Goal: Check status: Check status

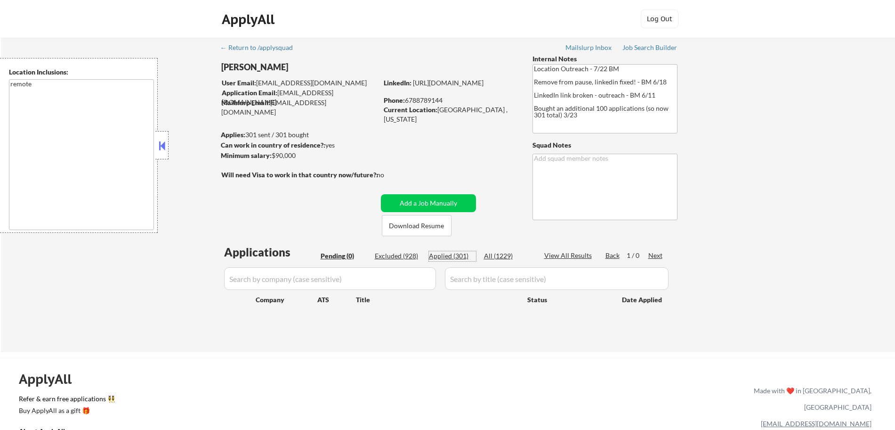
click at [462, 252] on div "Applied (301)" at bounding box center [452, 255] width 47 height 9
select select ""applied""
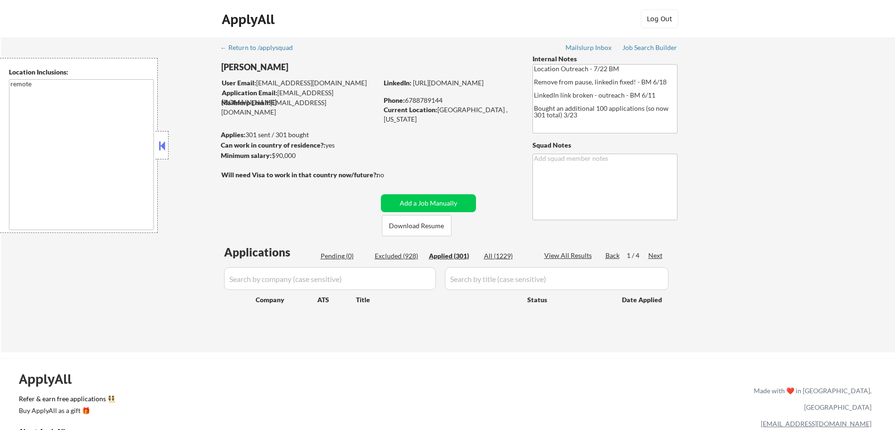
select select ""applied""
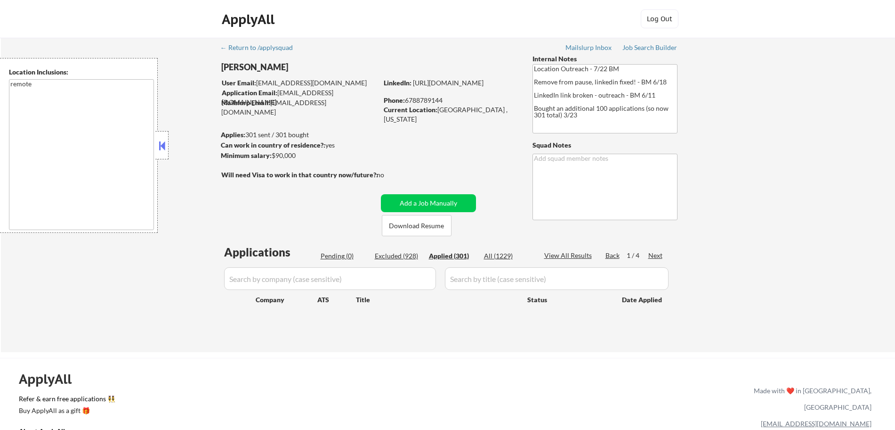
select select ""applied""
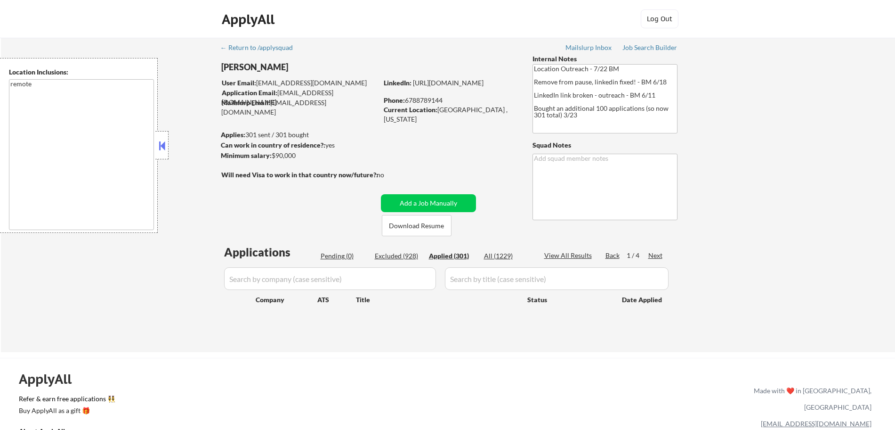
select select ""applied""
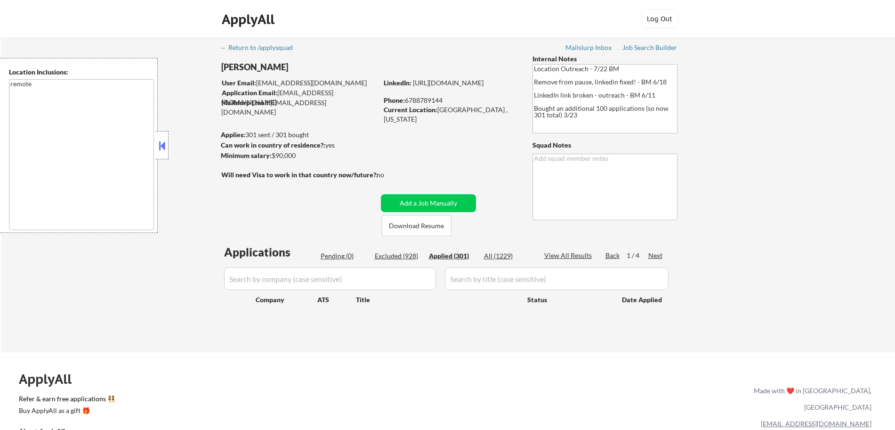
select select ""applied""
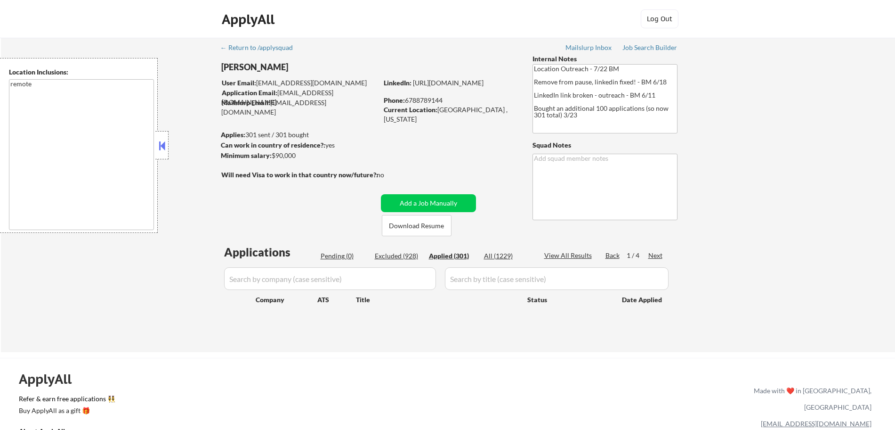
select select ""applied""
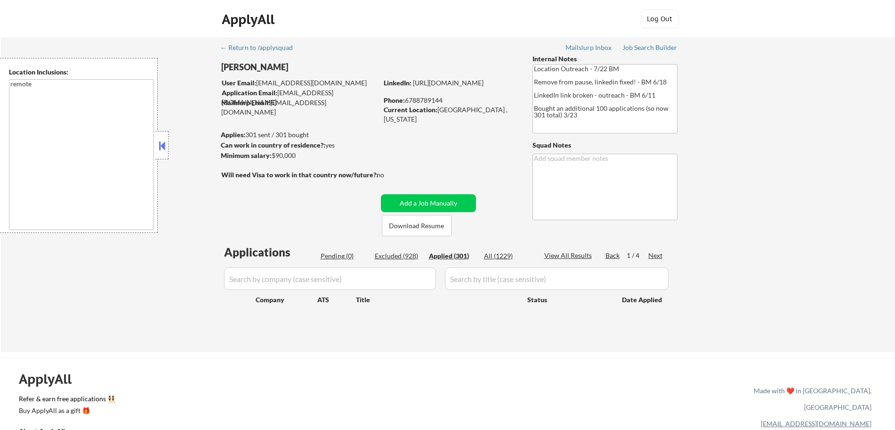
select select ""applied""
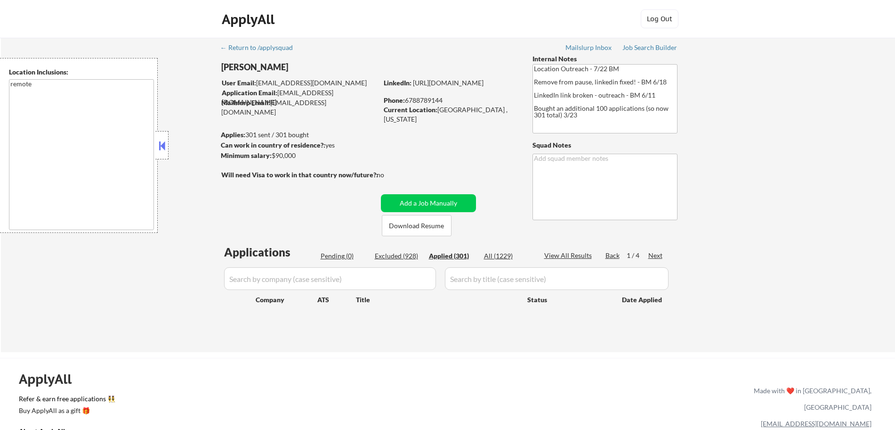
select select ""applied""
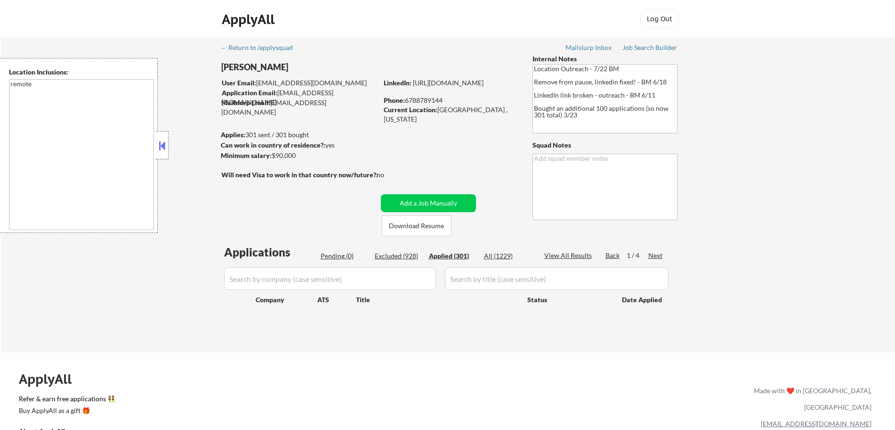
select select ""applied""
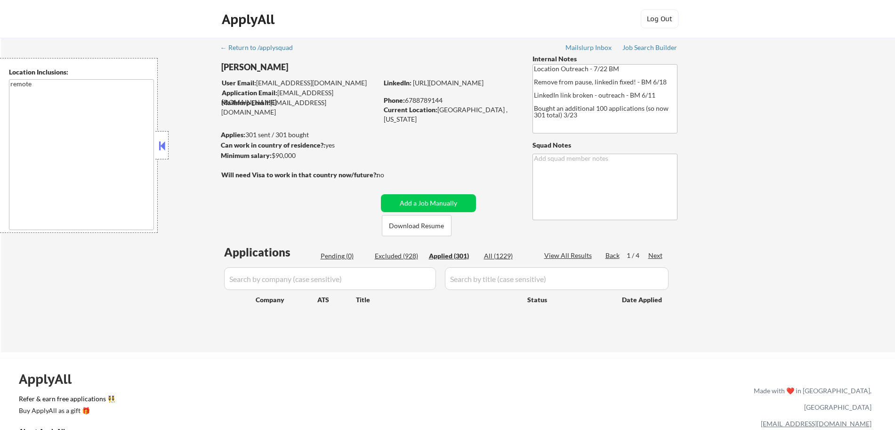
select select ""applied""
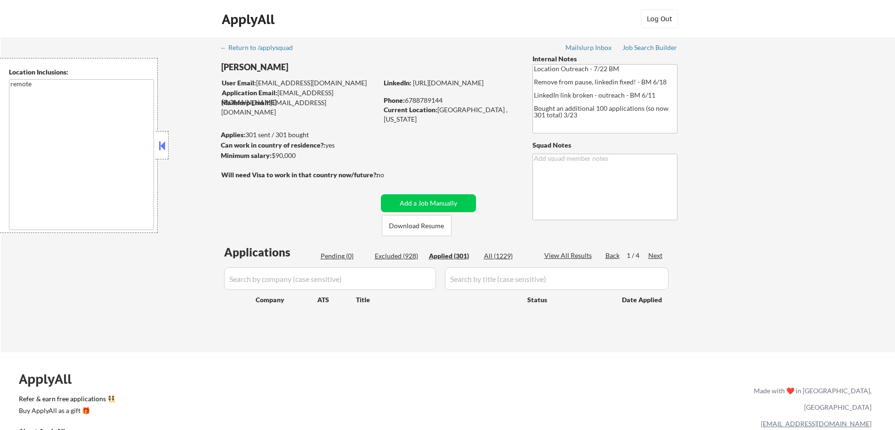
select select ""applied""
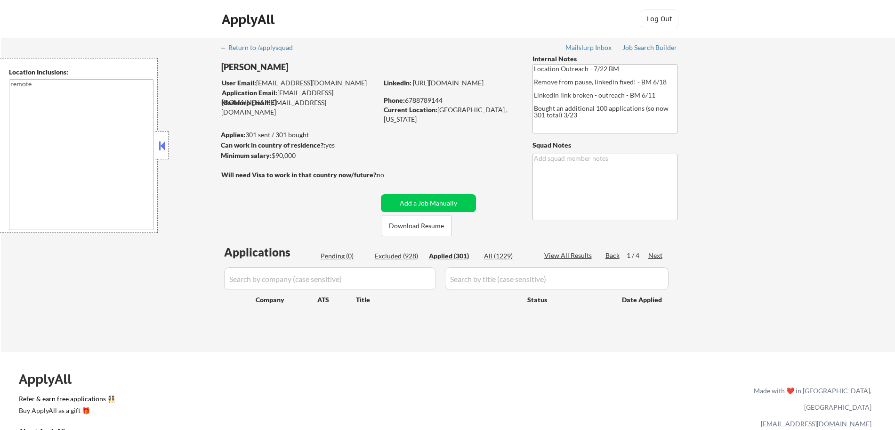
select select ""applied""
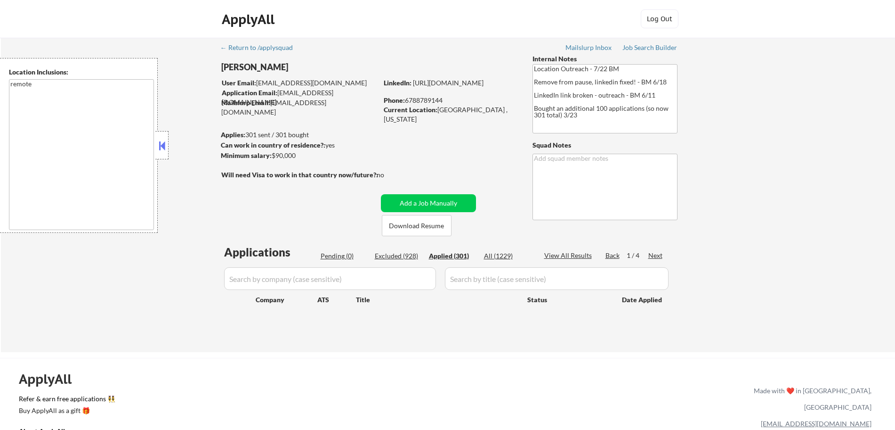
select select ""applied""
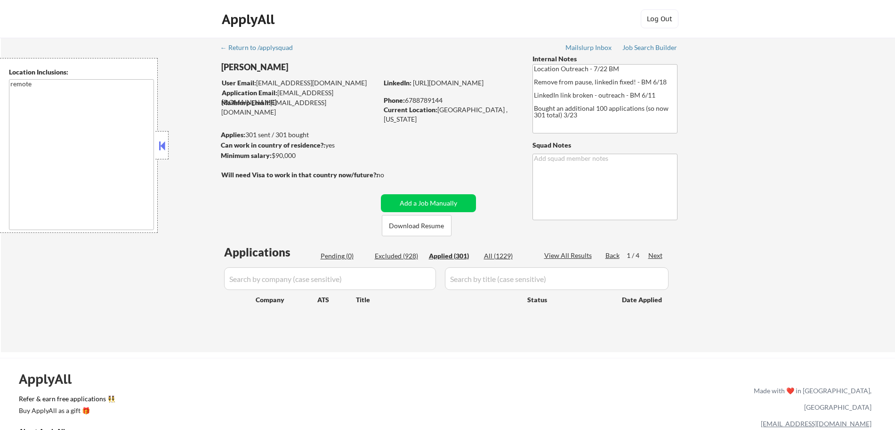
select select ""applied""
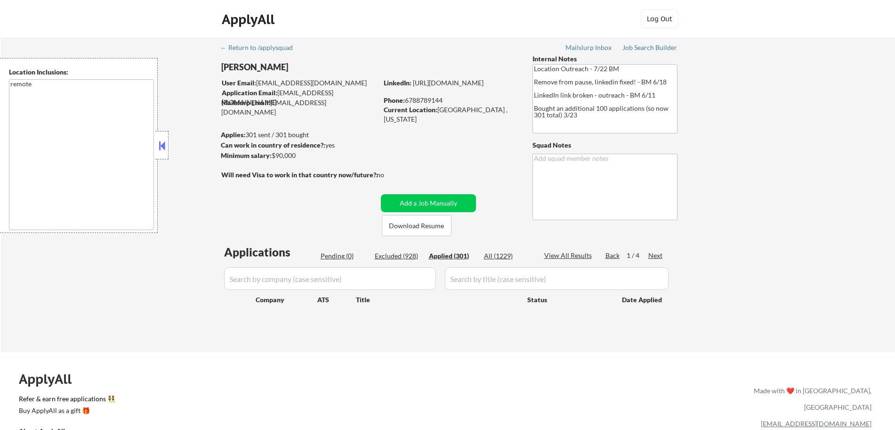
select select ""applied""
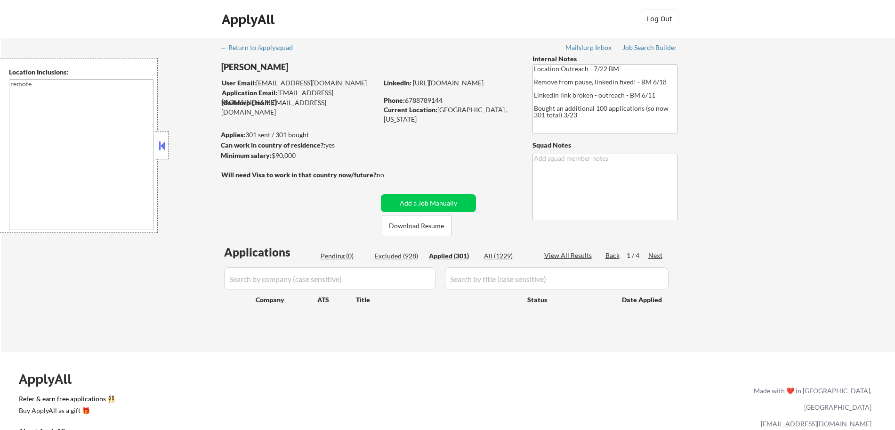
select select ""applied""
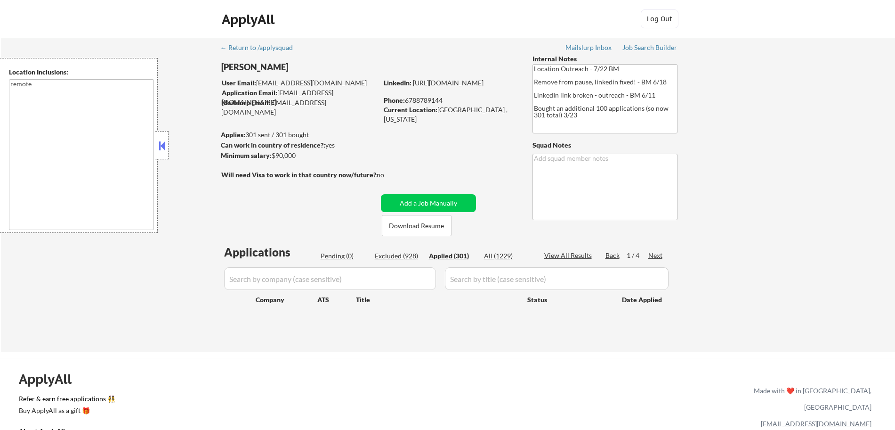
select select ""applied""
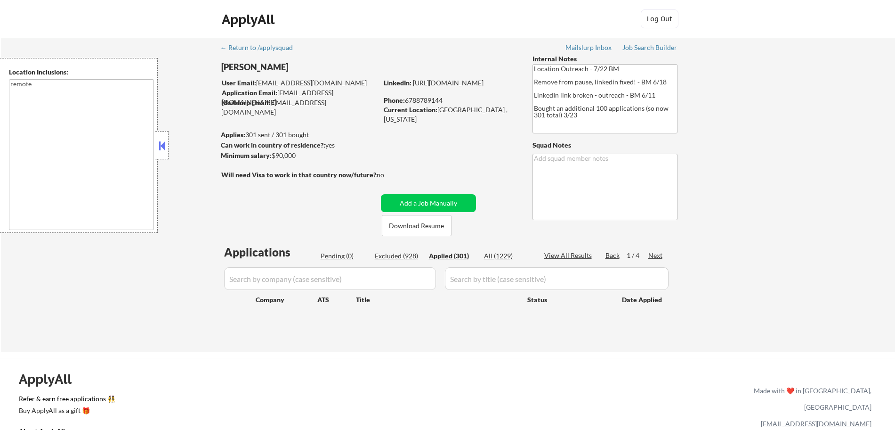
select select ""applied""
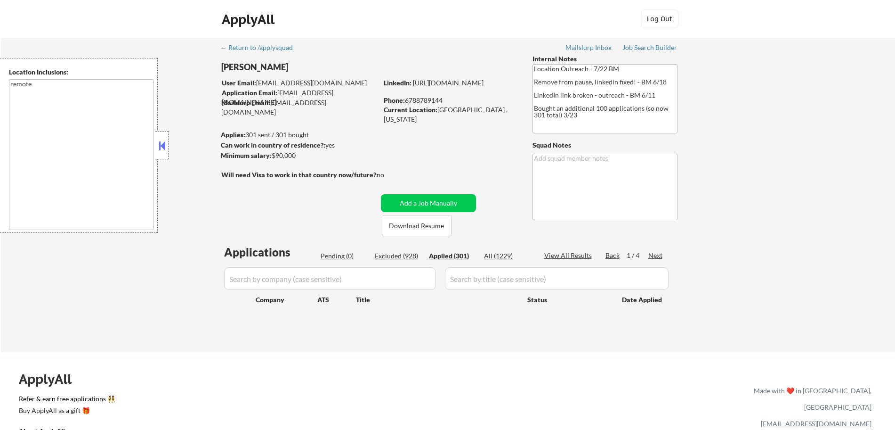
select select ""applied""
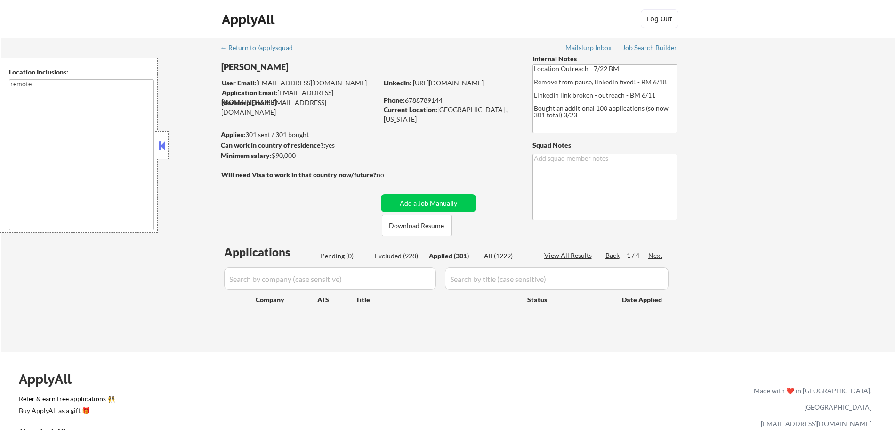
select select ""applied""
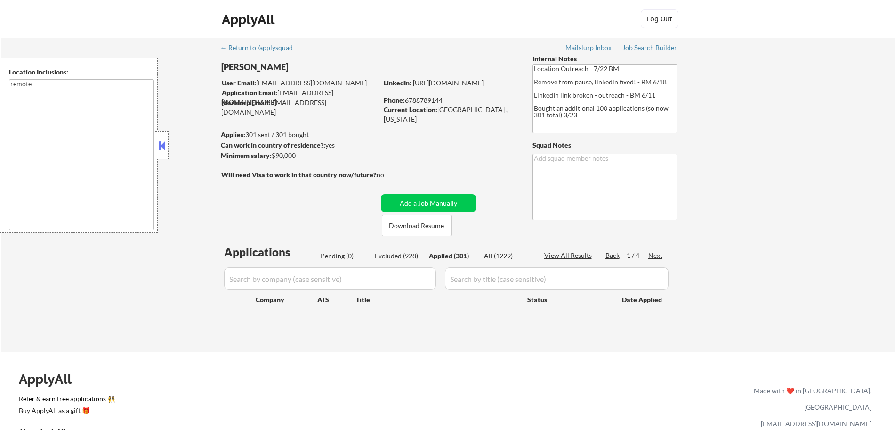
select select ""applied""
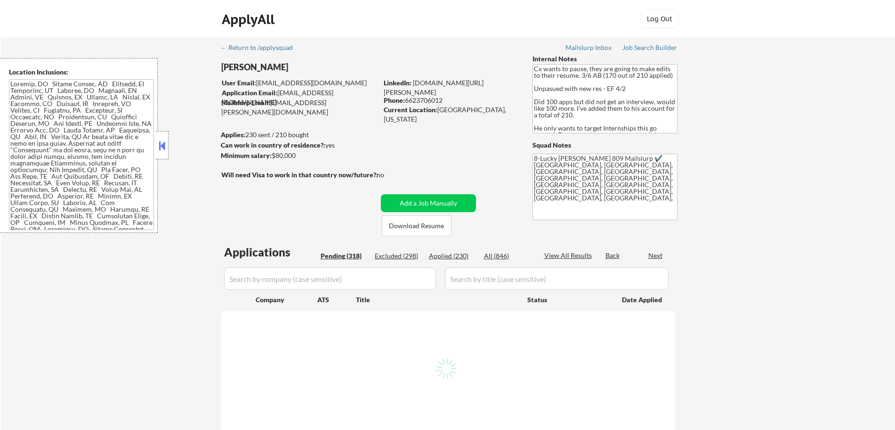
click at [447, 253] on div "Applied (230)" at bounding box center [452, 255] width 47 height 9
select select ""pending""
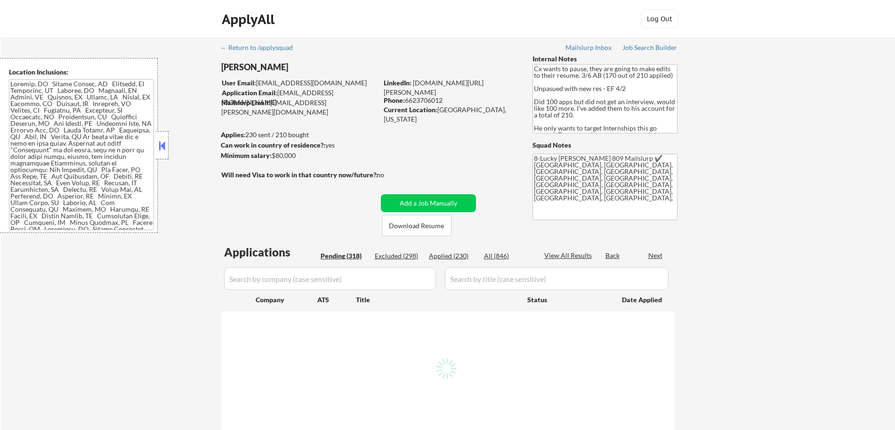
select select ""pending""
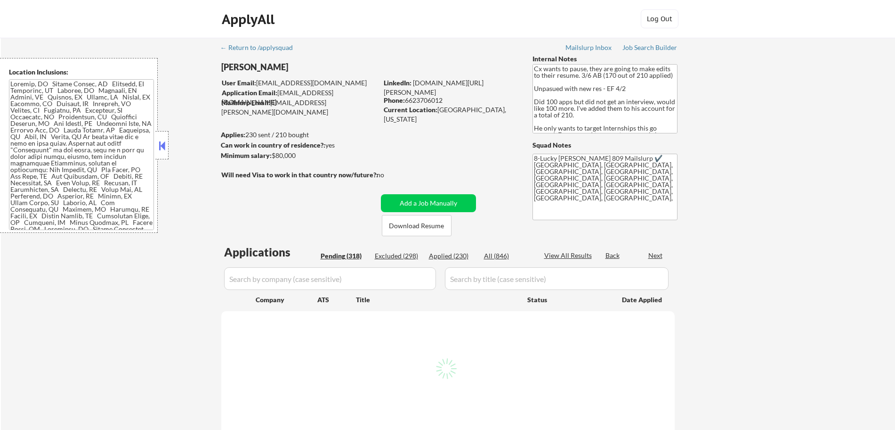
select select ""pending""
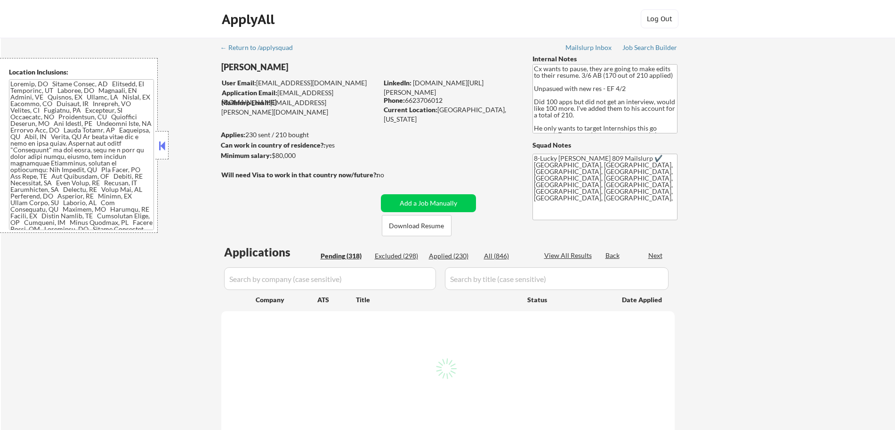
select select ""pending""
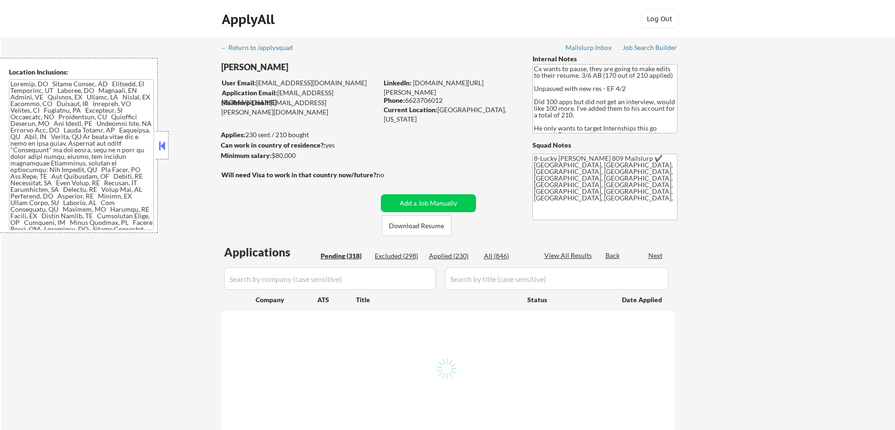
select select ""pending""
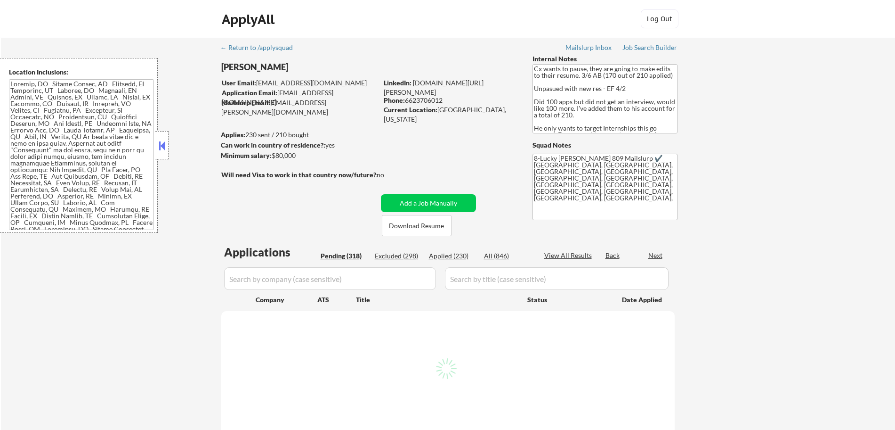
select select ""pending""
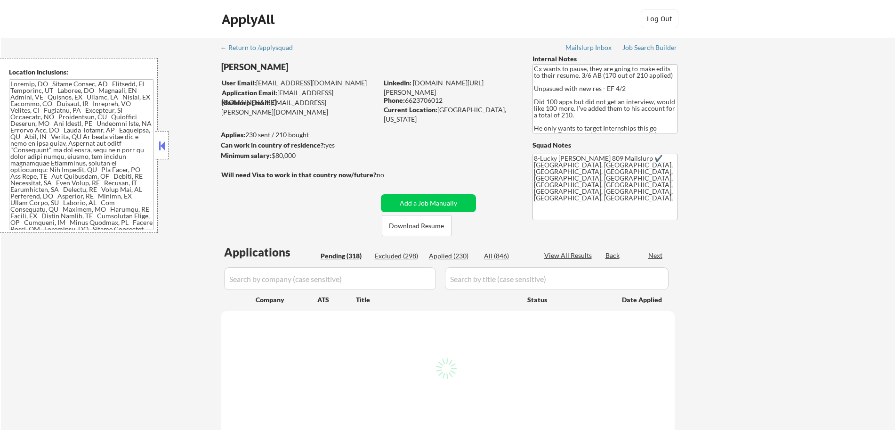
select select ""pending""
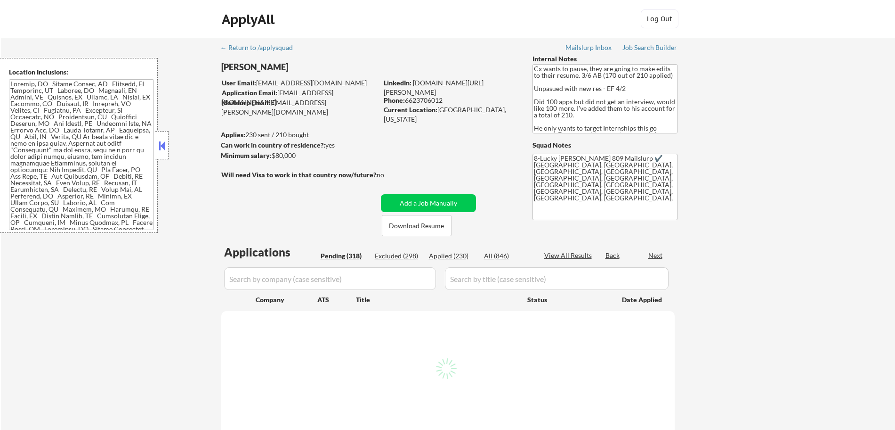
select select ""pending""
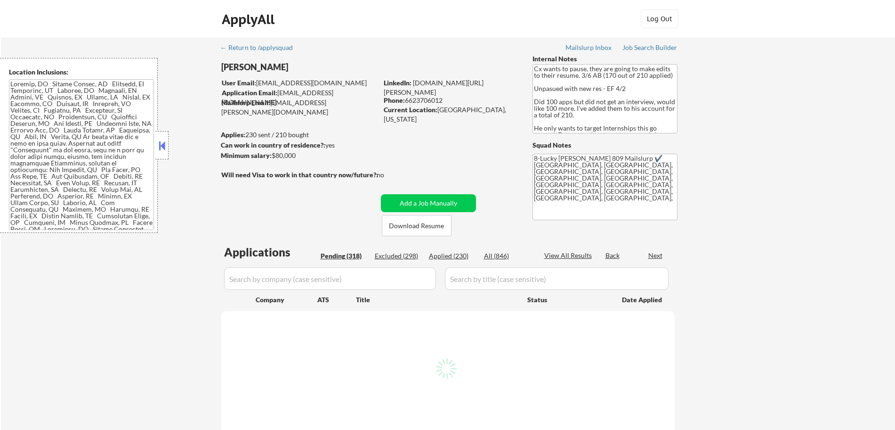
select select ""pending""
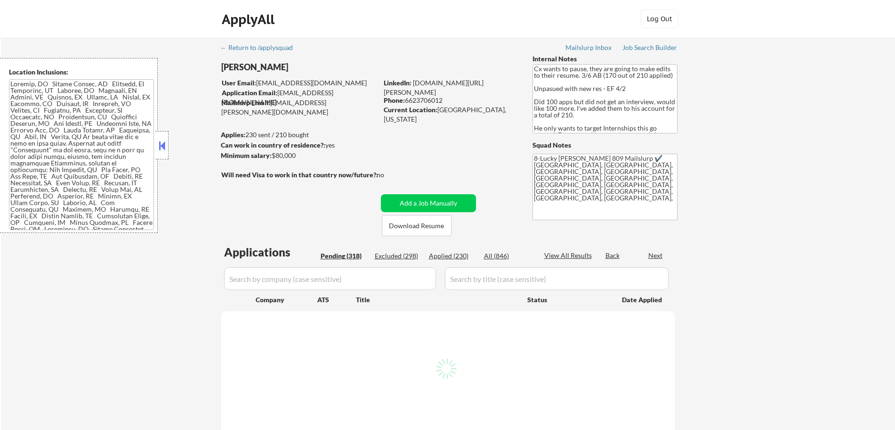
select select ""pending""
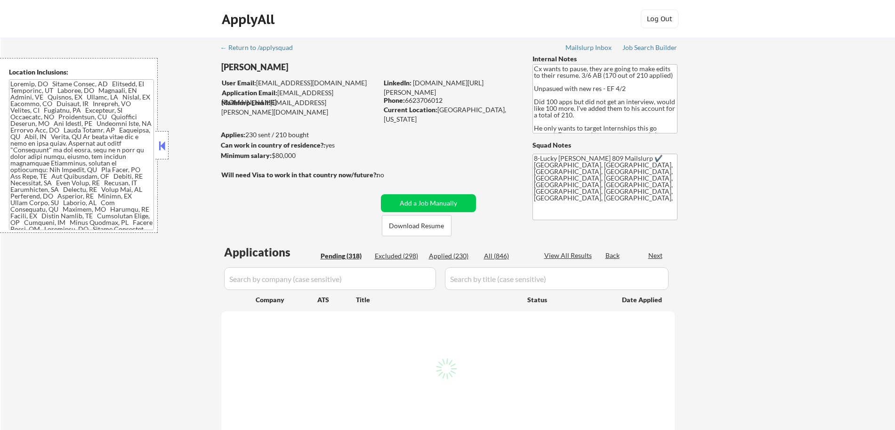
select select ""pending""
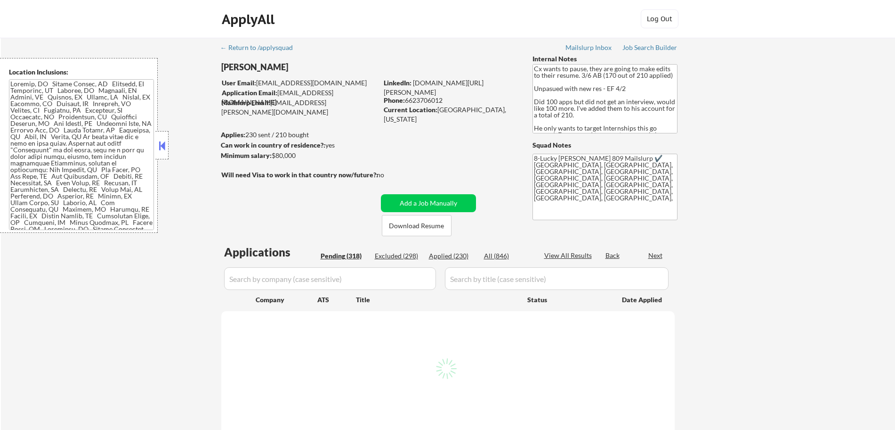
select select ""pending""
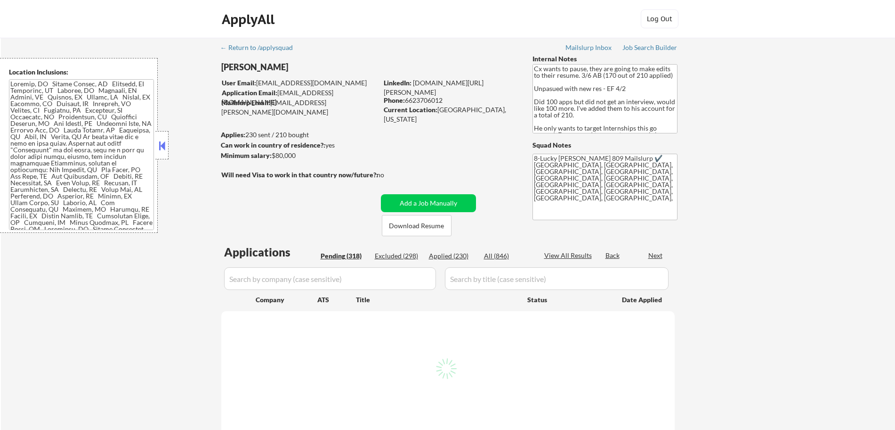
select select ""pending""
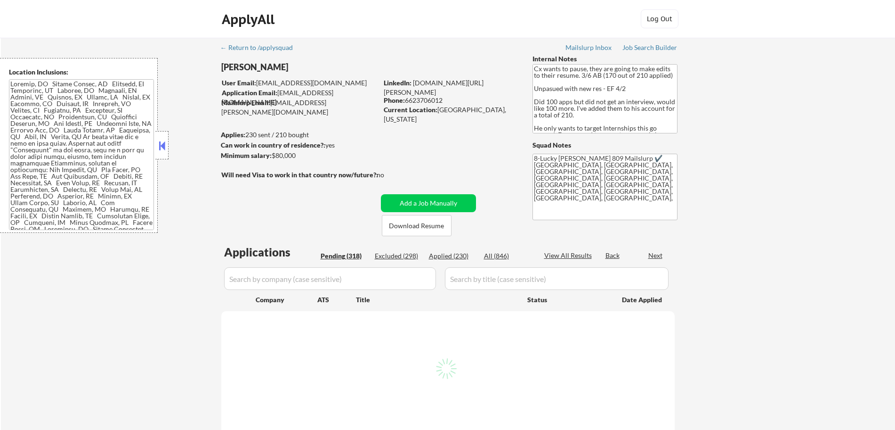
select select ""pending""
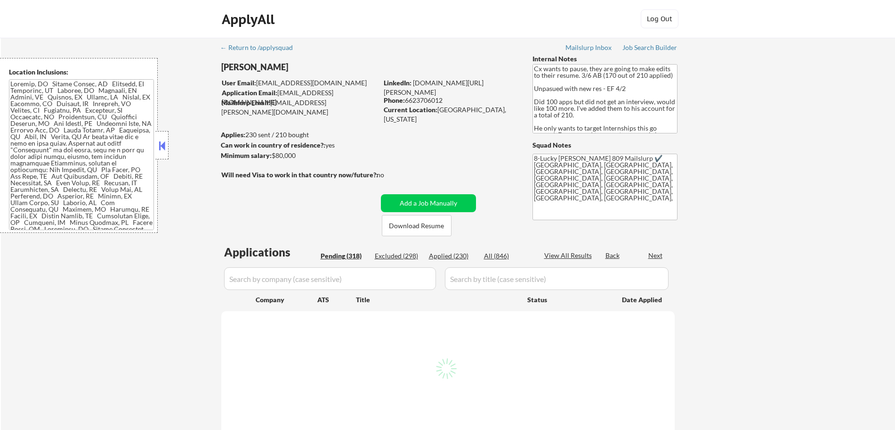
select select ""pending""
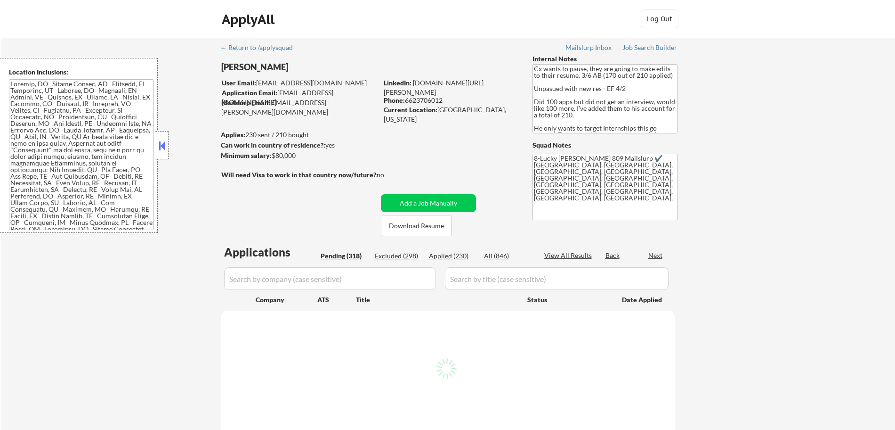
select select ""pending""
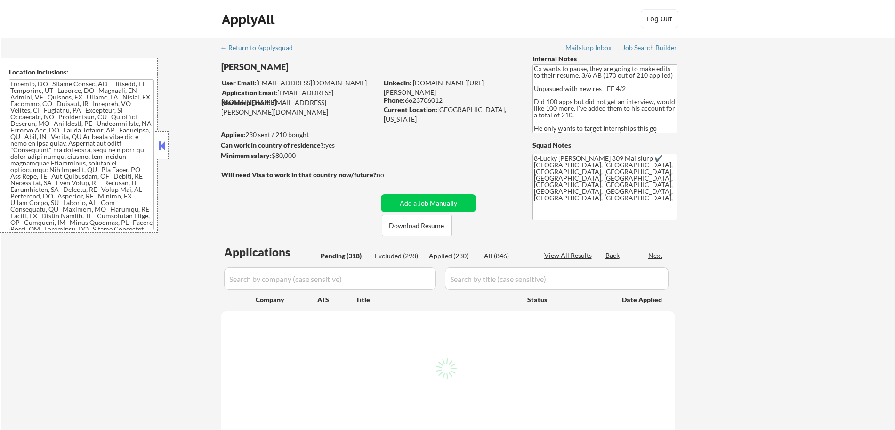
select select ""pending""
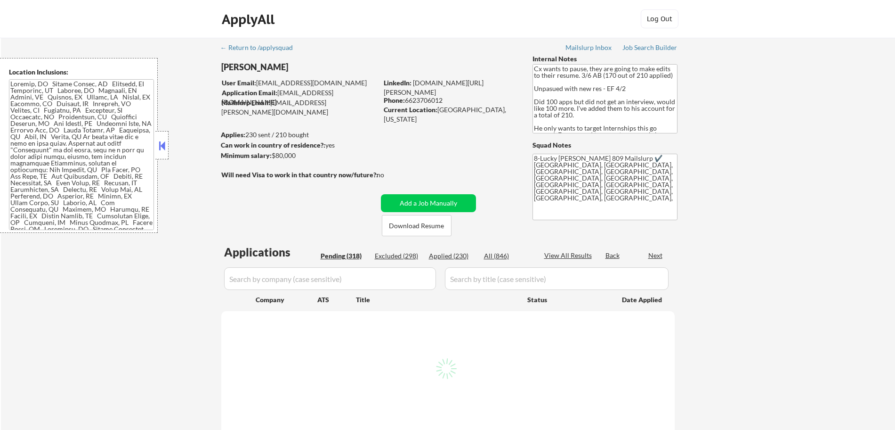
select select ""pending""
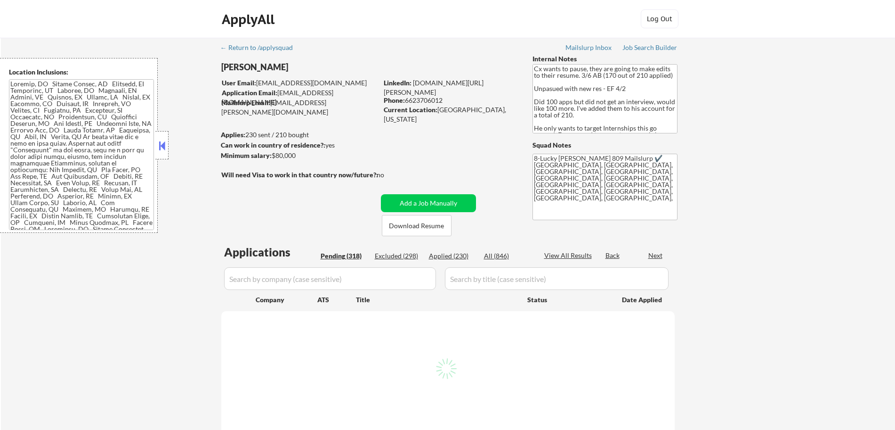
select select ""pending""
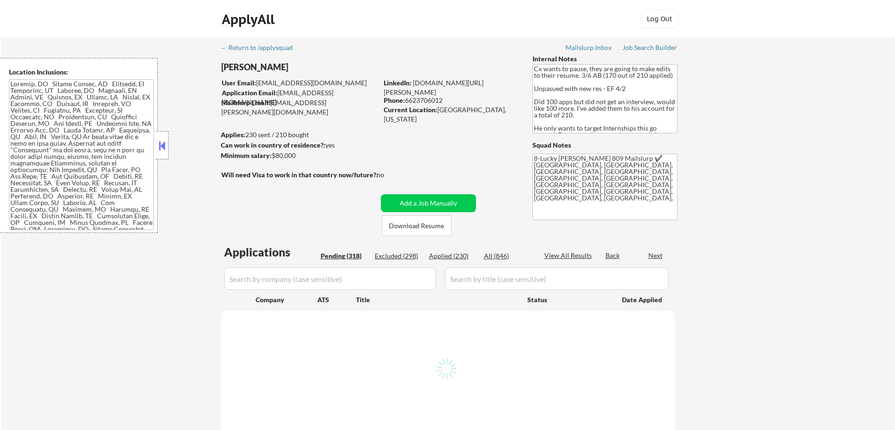
select select ""pending""
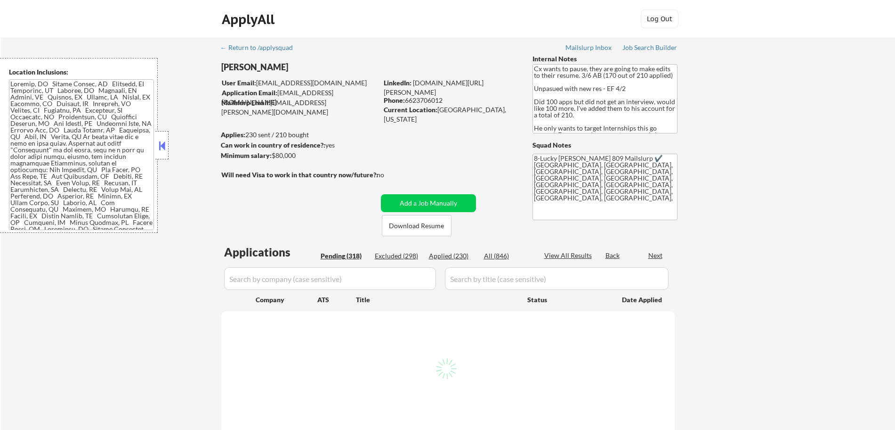
select select ""pending""
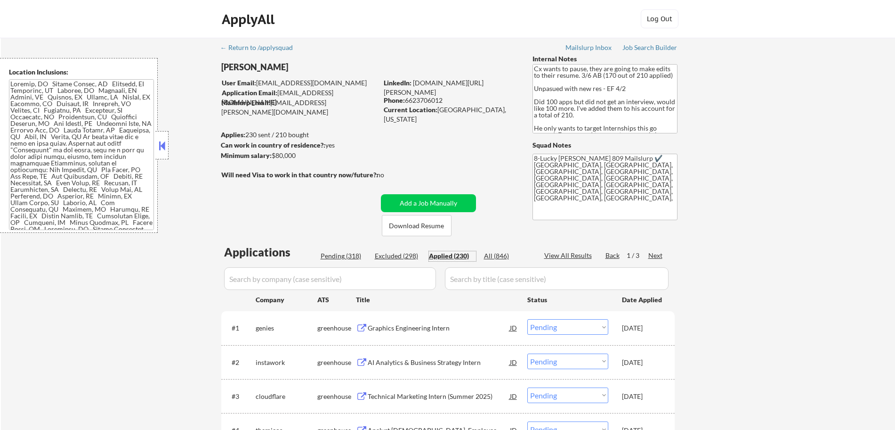
click at [460, 257] on div "Applied (230)" at bounding box center [452, 255] width 47 height 9
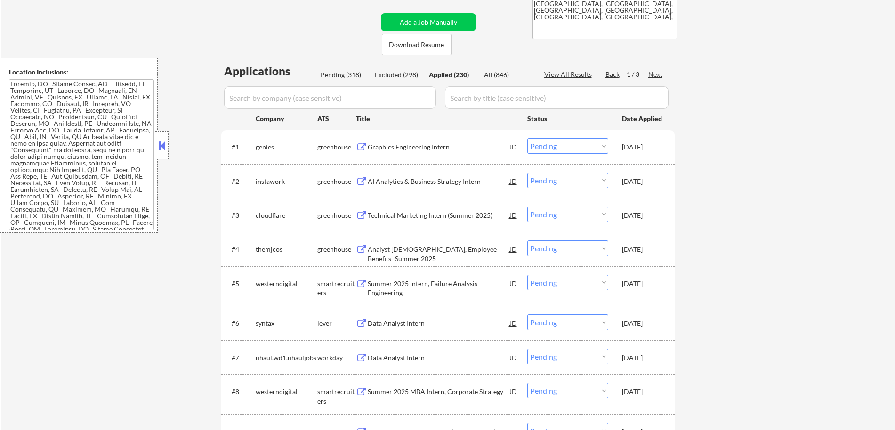
scroll to position [181, 0]
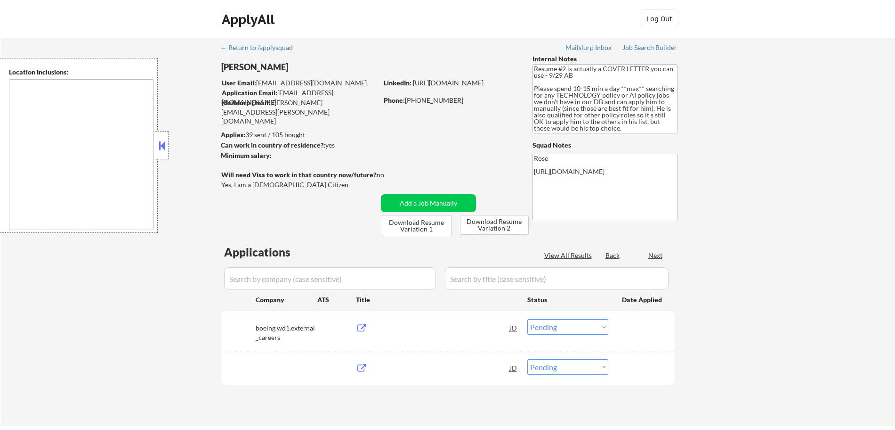
select select ""pending""
type textarea "Arlington, VA Alexandria, VA Bethesda, MD Silver Spring, MD Falls Church, VA Hy…"
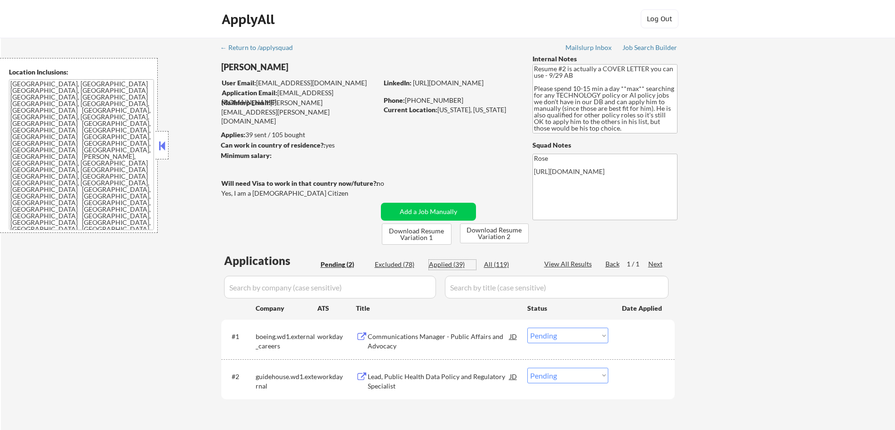
click at [453, 265] on div "Applied (39)" at bounding box center [452, 264] width 47 height 9
select select ""applied""
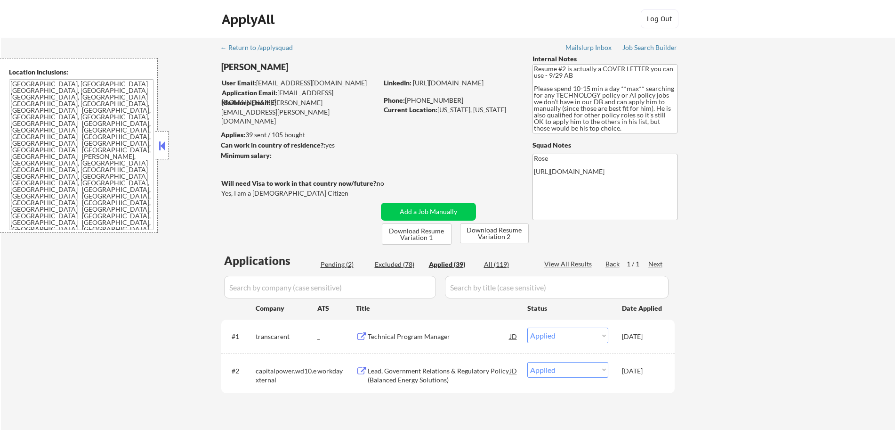
select select ""applied""
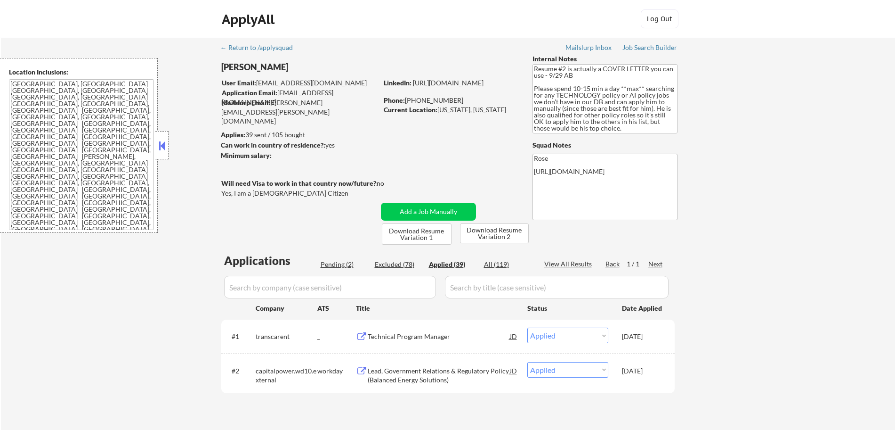
select select ""applied""
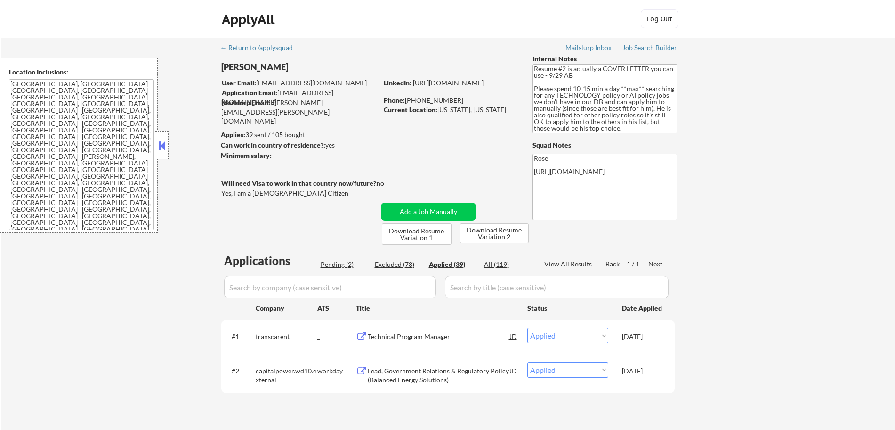
select select ""applied""
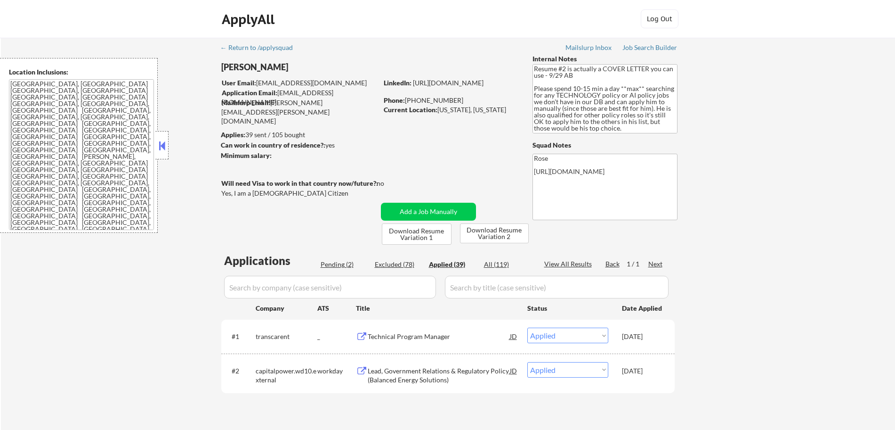
select select ""applied""
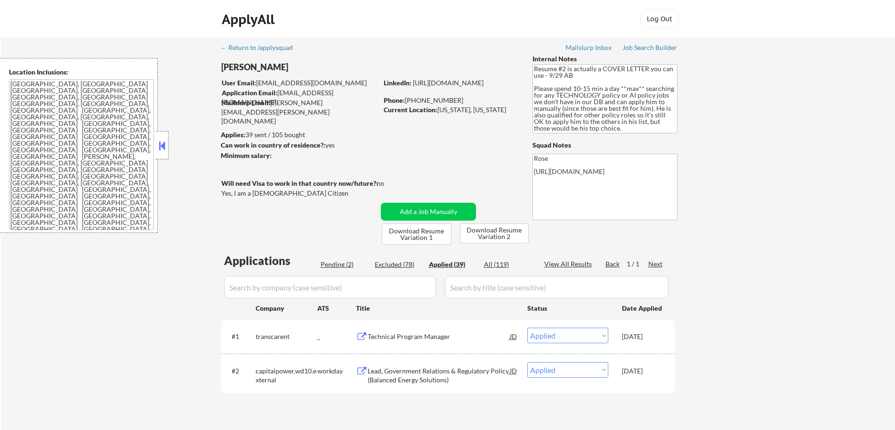
select select ""applied""
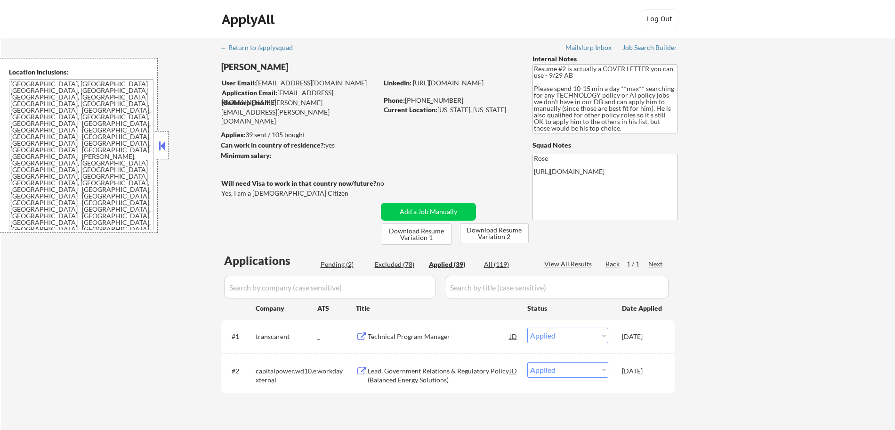
select select ""applied""
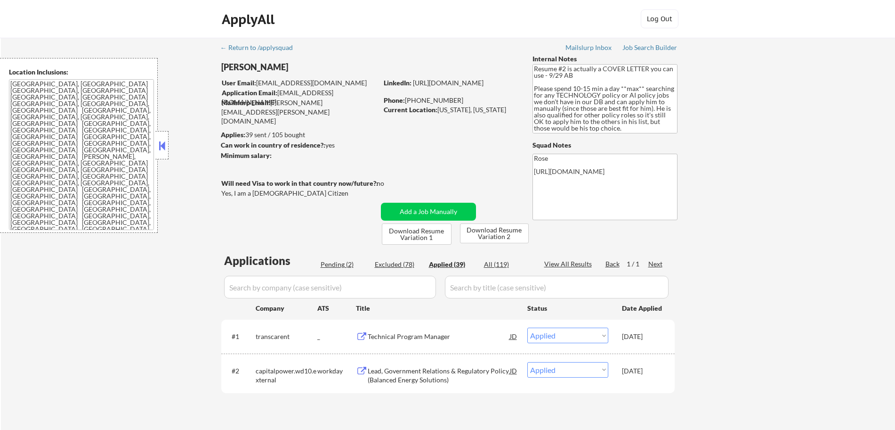
select select ""applied""
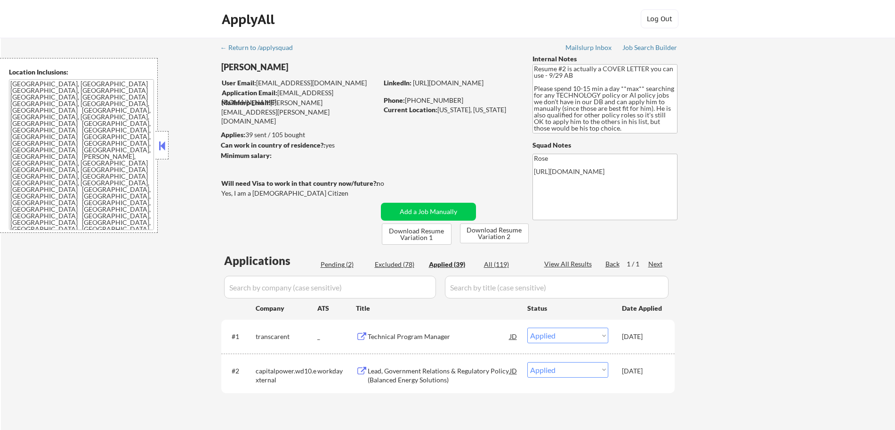
select select ""applied""
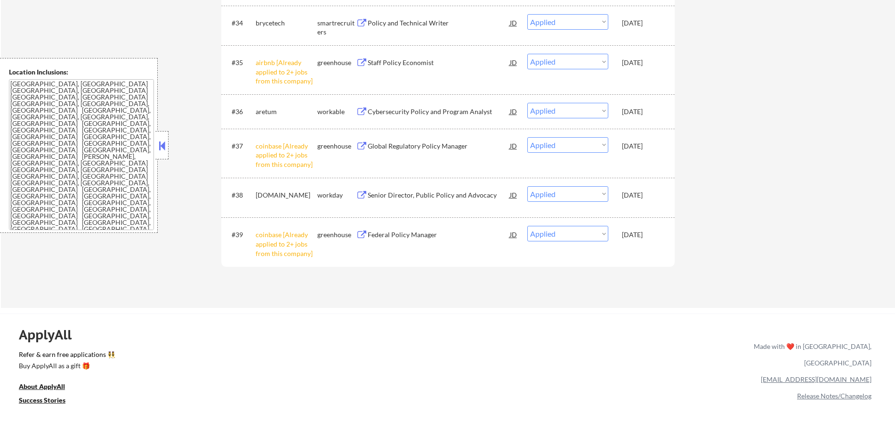
scroll to position [1680, 0]
select select ""applied""
